Goal: Task Accomplishment & Management: Manage account settings

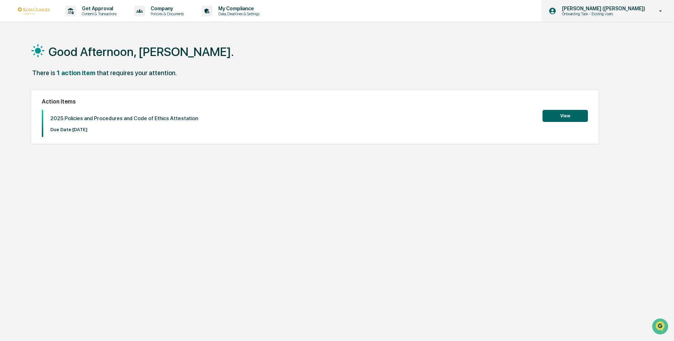
click at [635, 10] on p "[PERSON_NAME] ([PERSON_NAME])" at bounding box center [603, 9] width 93 height 6
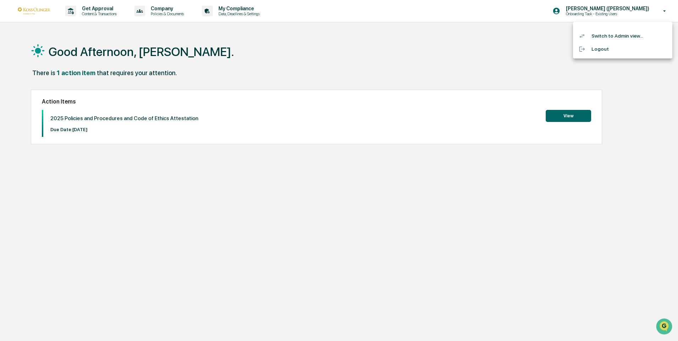
click at [633, 14] on div at bounding box center [339, 170] width 678 height 341
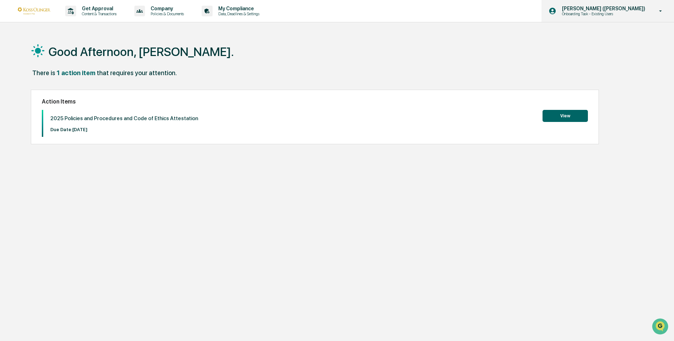
click at [629, 11] on p "[PERSON_NAME] ([PERSON_NAME])" at bounding box center [603, 9] width 93 height 6
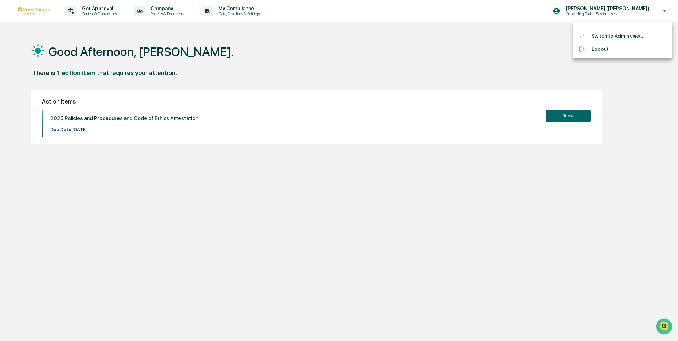
click at [625, 30] on li "Switch to Admin view..." at bounding box center [622, 35] width 99 height 13
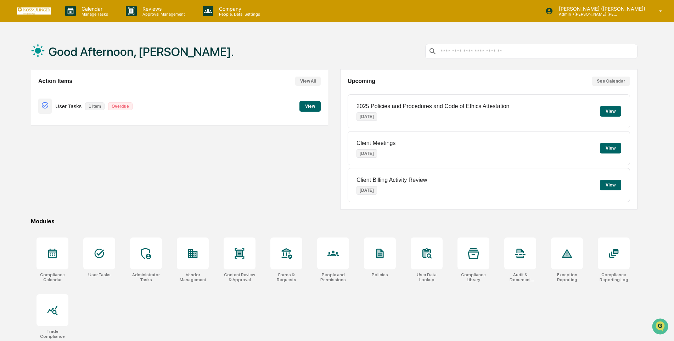
scroll to position [34, 0]
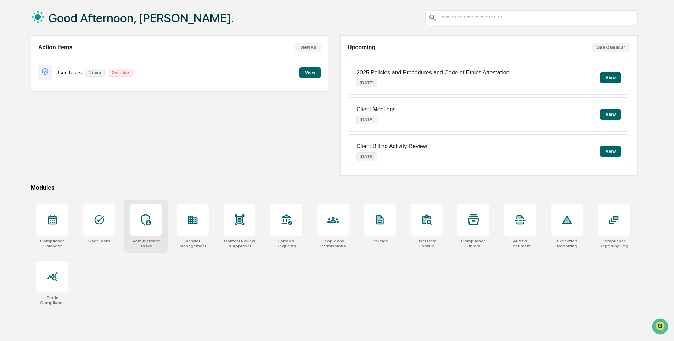
click at [154, 219] on div at bounding box center [146, 220] width 32 height 32
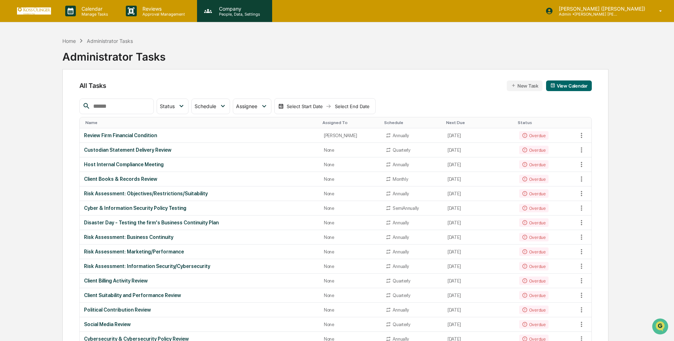
click at [232, 11] on p "Company" at bounding box center [238, 9] width 50 height 6
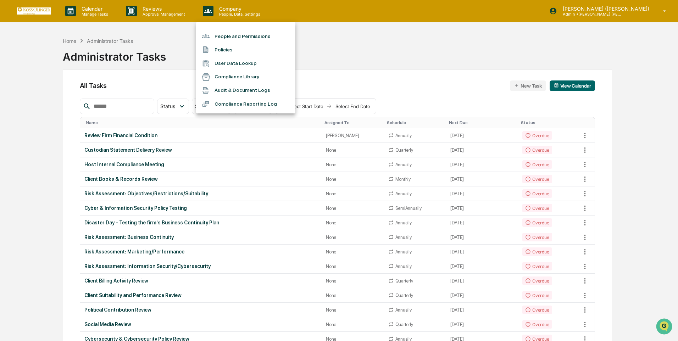
click at [235, 35] on li "People and Permissions" at bounding box center [245, 35] width 99 height 13
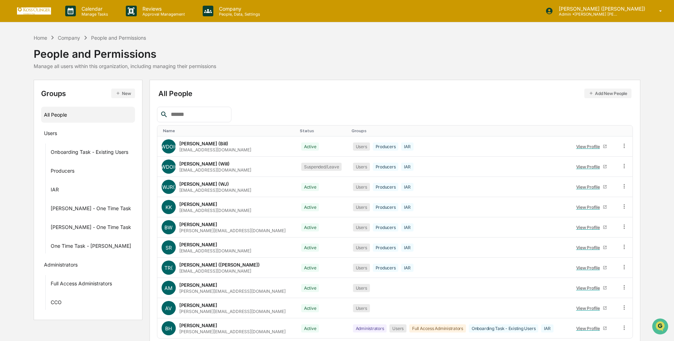
click at [300, 132] on div "Status" at bounding box center [323, 130] width 46 height 5
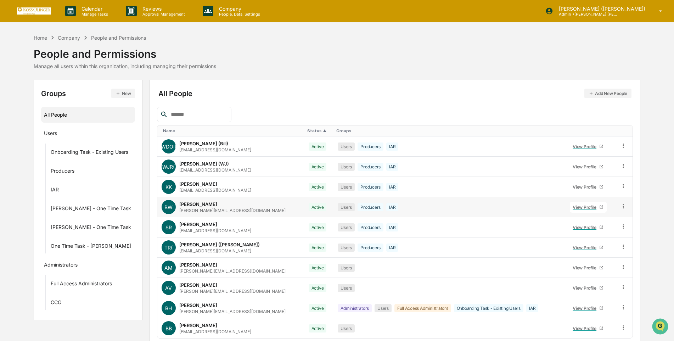
scroll to position [29, 0]
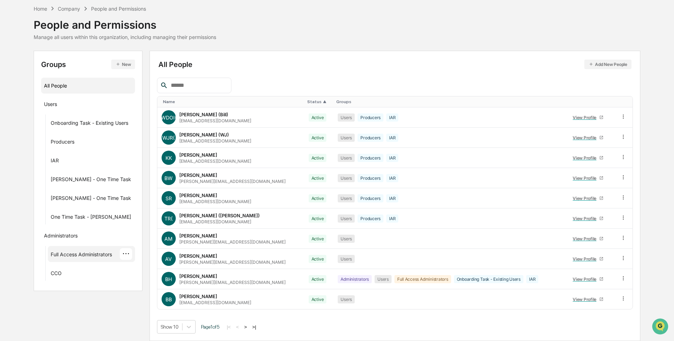
click at [60, 252] on div "Full Access Administrators" at bounding box center [81, 255] width 61 height 9
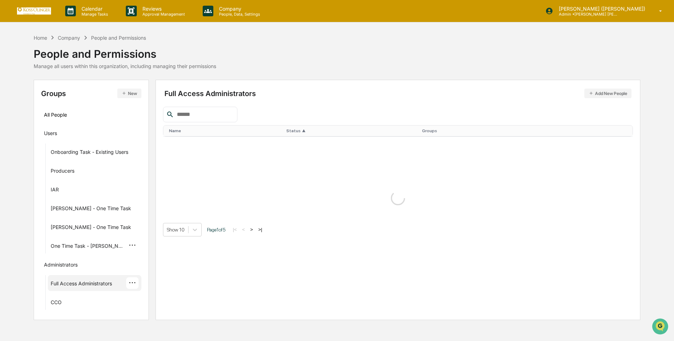
scroll to position [0, 0]
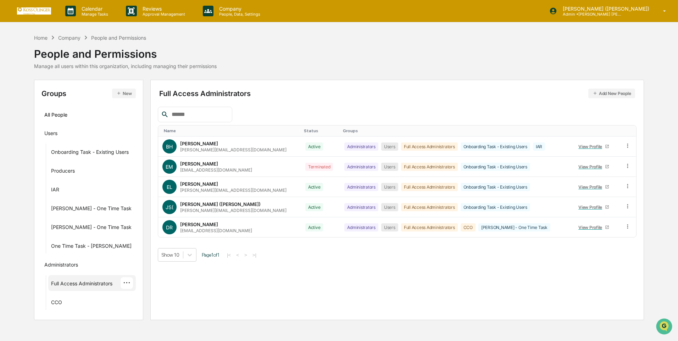
click at [622, 93] on button "Add New People" at bounding box center [611, 94] width 47 height 10
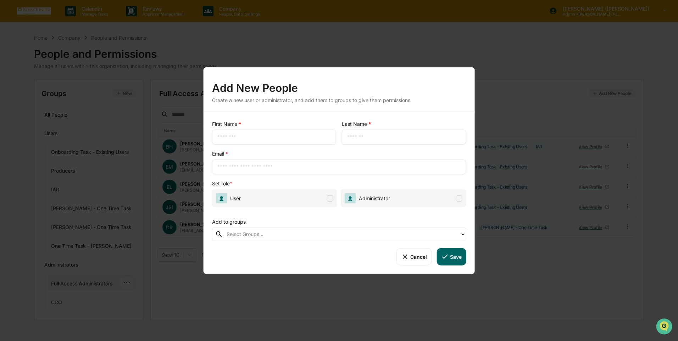
click at [415, 261] on button "Cancel" at bounding box center [413, 256] width 35 height 17
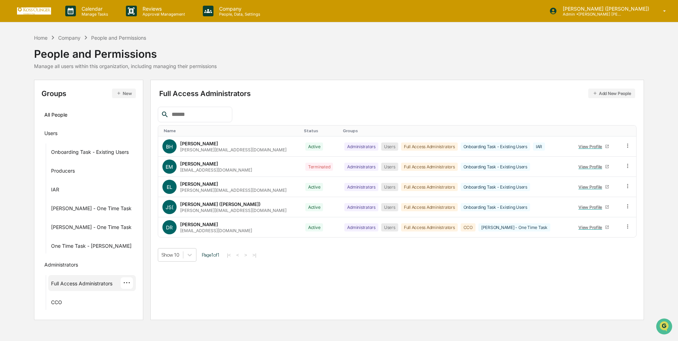
click at [71, 42] on div "People and Permissions" at bounding box center [125, 51] width 183 height 18
click at [69, 37] on div "Company" at bounding box center [69, 38] width 22 height 6
click at [44, 39] on div "Home" at bounding box center [40, 38] width 13 height 6
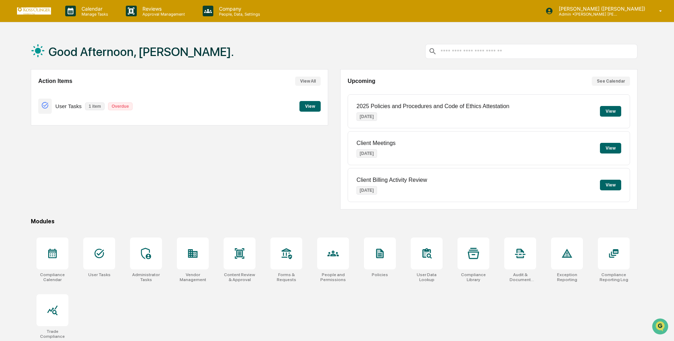
click at [612, 186] on button "View" at bounding box center [610, 185] width 21 height 11
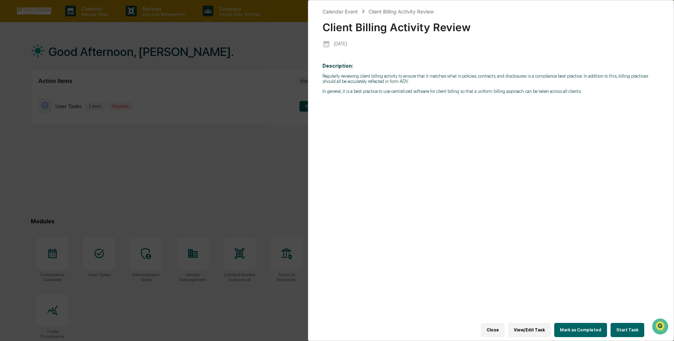
click at [421, 101] on div "Description: Regularly reviewing client billing activity to ensure that it matc…" at bounding box center [491, 194] width 337 height 272
click at [387, 83] on p "Regularly reviewing client billing activity to ensure that it matches what is p…" at bounding box center [491, 78] width 337 height 11
click at [342, 67] on b "Description:" at bounding box center [338, 66] width 31 height 6
click at [342, 62] on div "Description: Regularly reviewing client billing activity to ensure that it matc…" at bounding box center [491, 194] width 337 height 272
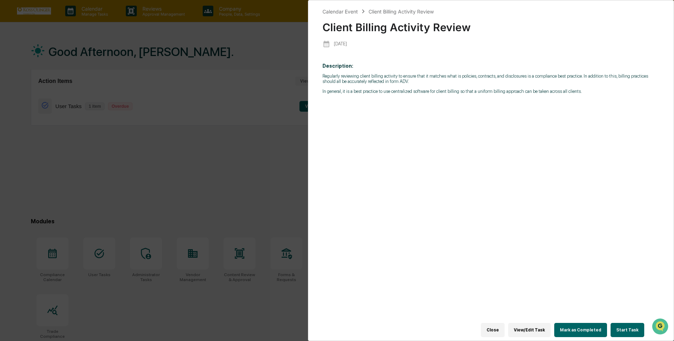
click at [580, 96] on div "Description: Regularly reviewing client billing activity to ensure that it matc…" at bounding box center [491, 194] width 337 height 272
click at [267, 44] on div "Calendar Event Client Billing Activity Review Client Billing Activity Review [D…" at bounding box center [337, 170] width 674 height 341
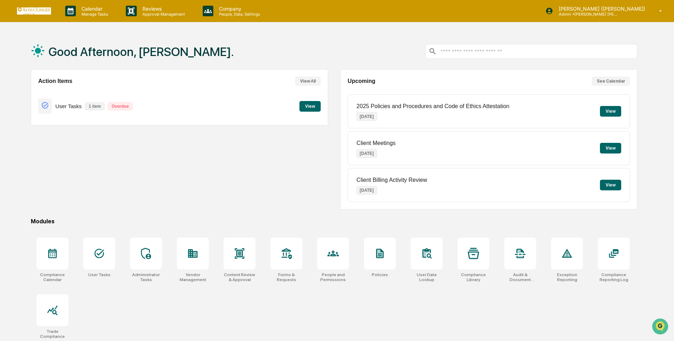
scroll to position [34, 0]
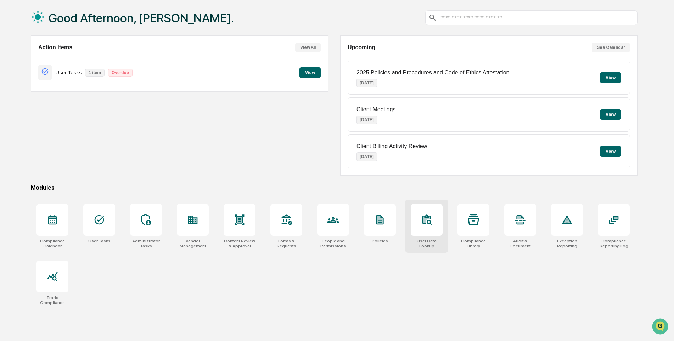
click at [422, 212] on div at bounding box center [427, 220] width 32 height 32
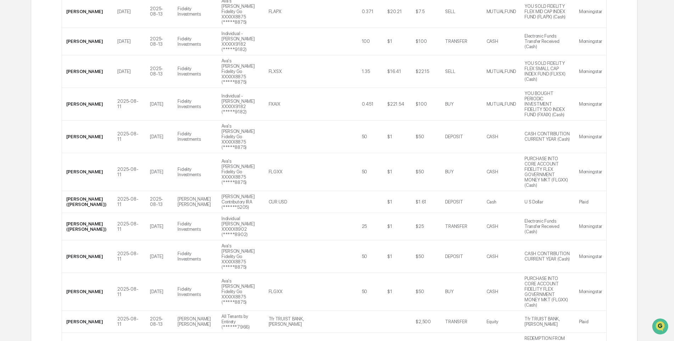
scroll to position [1066, 0]
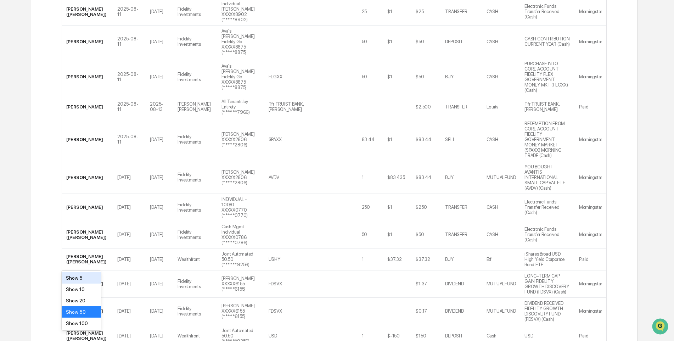
click at [94, 326] on div "Show 100" at bounding box center [81, 323] width 39 height 11
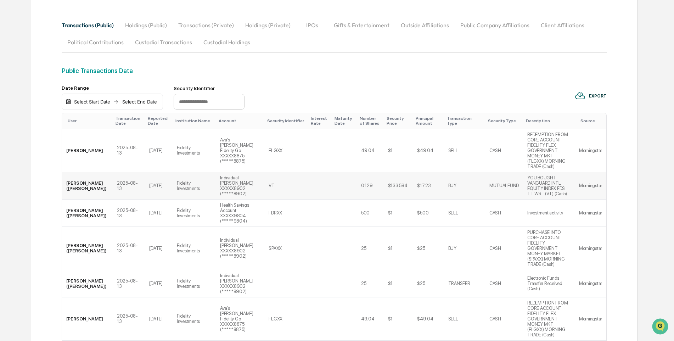
scroll to position [0, 0]
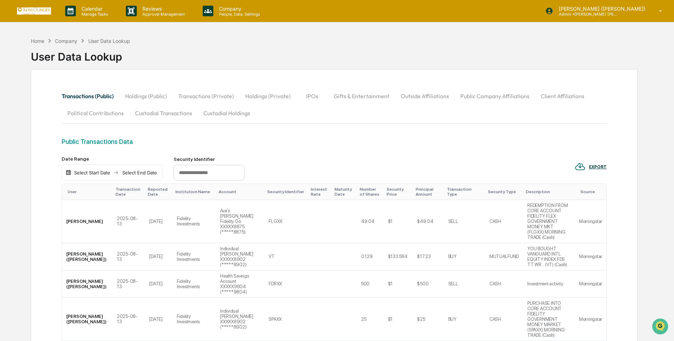
click at [144, 96] on button "Holdings (Public)" at bounding box center [145, 96] width 53 height 17
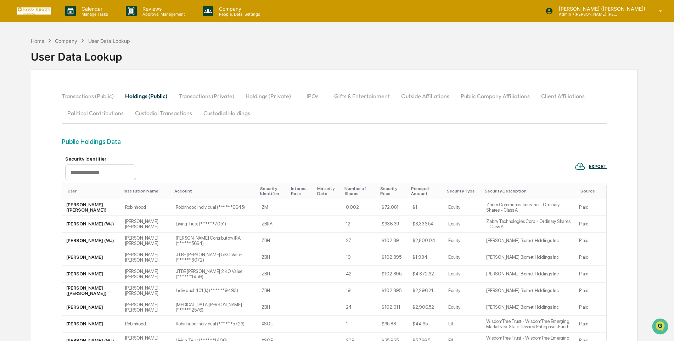
click at [411, 192] on div "Principal Amount" at bounding box center [426, 191] width 30 height 10
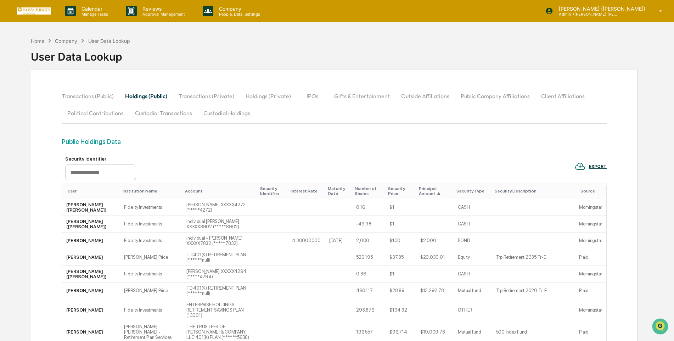
click at [419, 189] on div "Principal Amount ▲" at bounding box center [435, 191] width 32 height 10
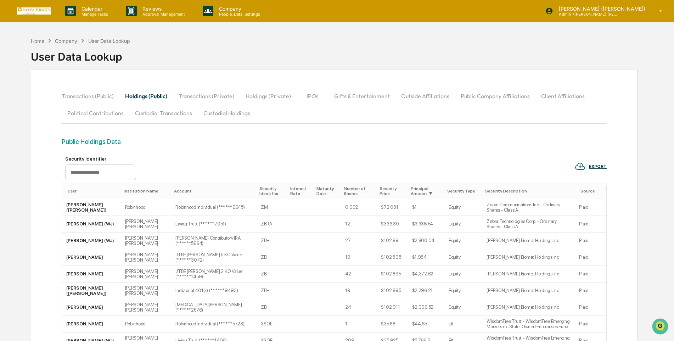
click at [411, 189] on div "Principal Amount ▼" at bounding box center [426, 191] width 31 height 10
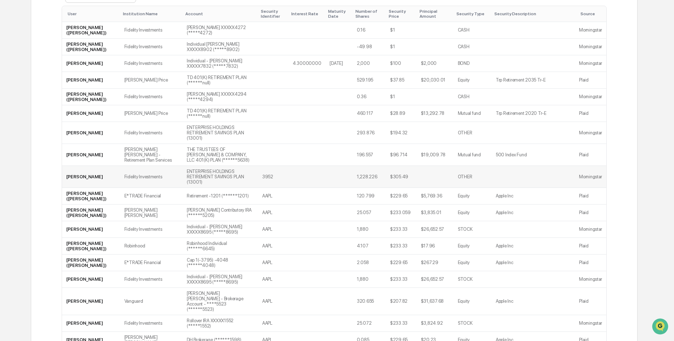
scroll to position [142, 0]
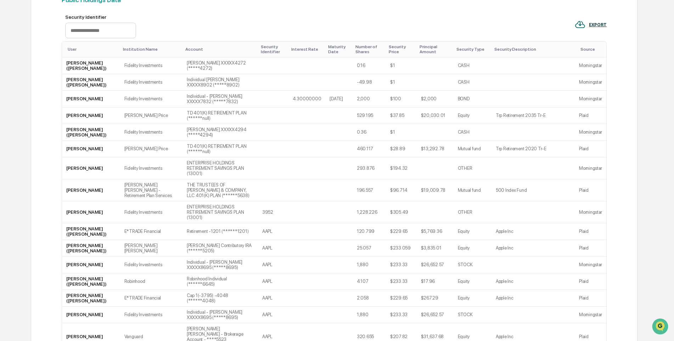
click at [420, 52] on div "Principal Amount" at bounding box center [435, 49] width 31 height 10
click at [419, 53] on div "Principal Amount ▲" at bounding box center [435, 49] width 32 height 10
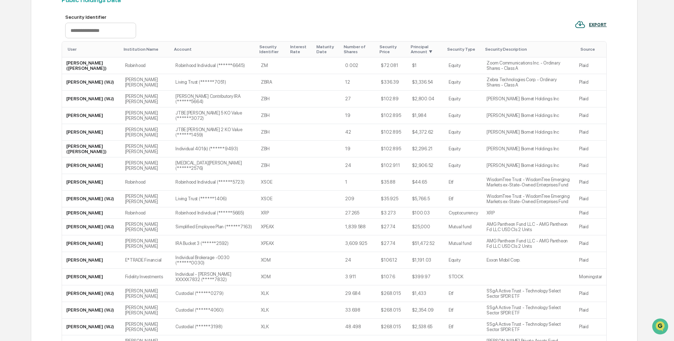
click at [411, 47] on div "Principal Amount ▼" at bounding box center [426, 49] width 31 height 10
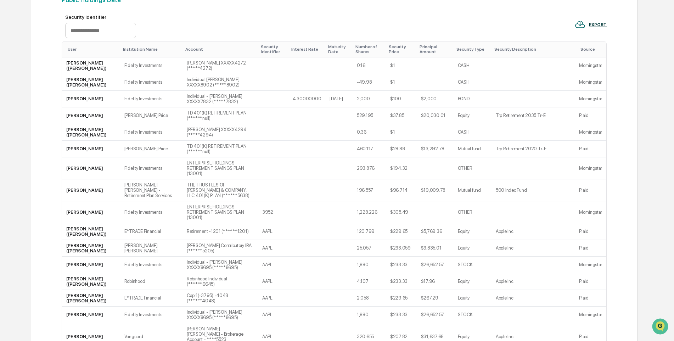
click at [417, 49] on th "Principal Amount" at bounding box center [435, 49] width 37 height 16
click at [420, 51] on div "Principal Amount" at bounding box center [435, 49] width 31 height 10
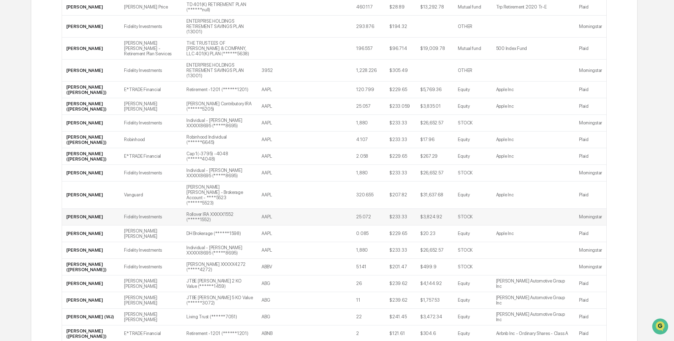
scroll to position [71, 0]
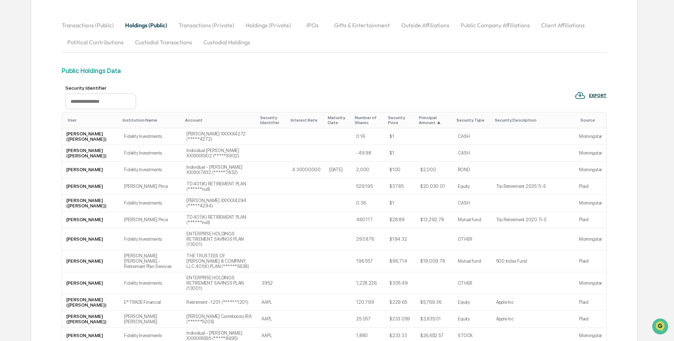
click at [421, 22] on button "Outside Affiliations" at bounding box center [426, 25] width 60 height 17
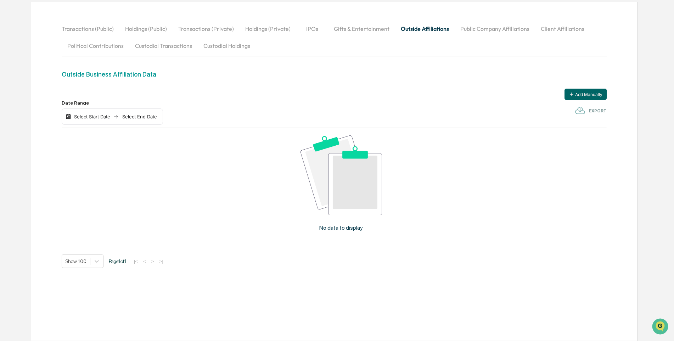
scroll to position [67, 0]
click at [473, 33] on button "Public Company Affiliations" at bounding box center [495, 28] width 80 height 17
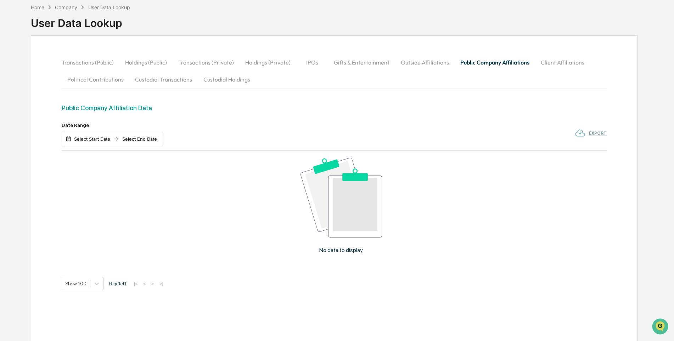
scroll to position [56, 0]
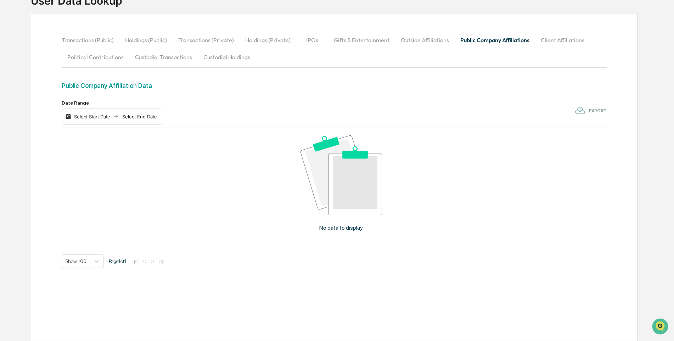
click at [192, 40] on button "Transactions (Private)" at bounding box center [206, 40] width 67 height 17
click at [137, 37] on button "Holdings (Public)" at bounding box center [145, 40] width 53 height 17
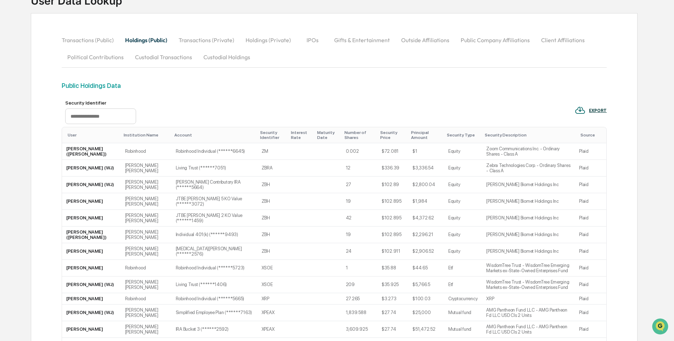
click at [91, 42] on button "Transactions (Public)" at bounding box center [91, 40] width 58 height 17
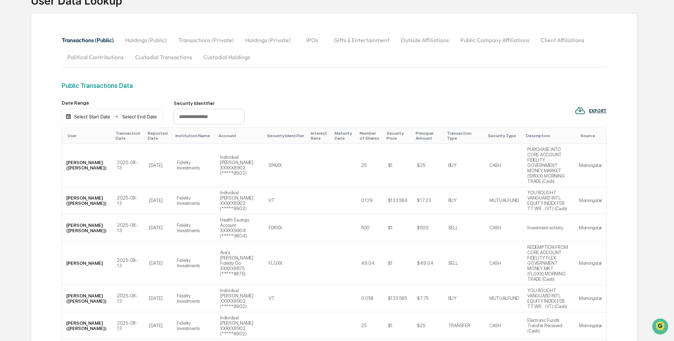
scroll to position [0, 0]
